Goal: Answer question/provide support: Share knowledge or assist other users

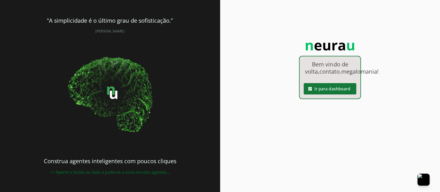
click at [335, 95] on span at bounding box center [329, 89] width 53 height 12
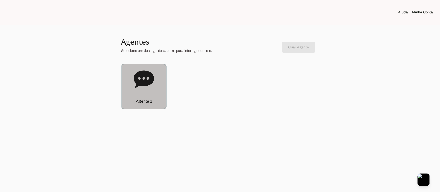
click at [143, 86] on icon at bounding box center [143, 79] width 20 height 18
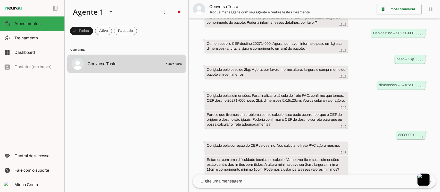
scroll to position [150, 0]
